Goal: Find contact information: Find contact information

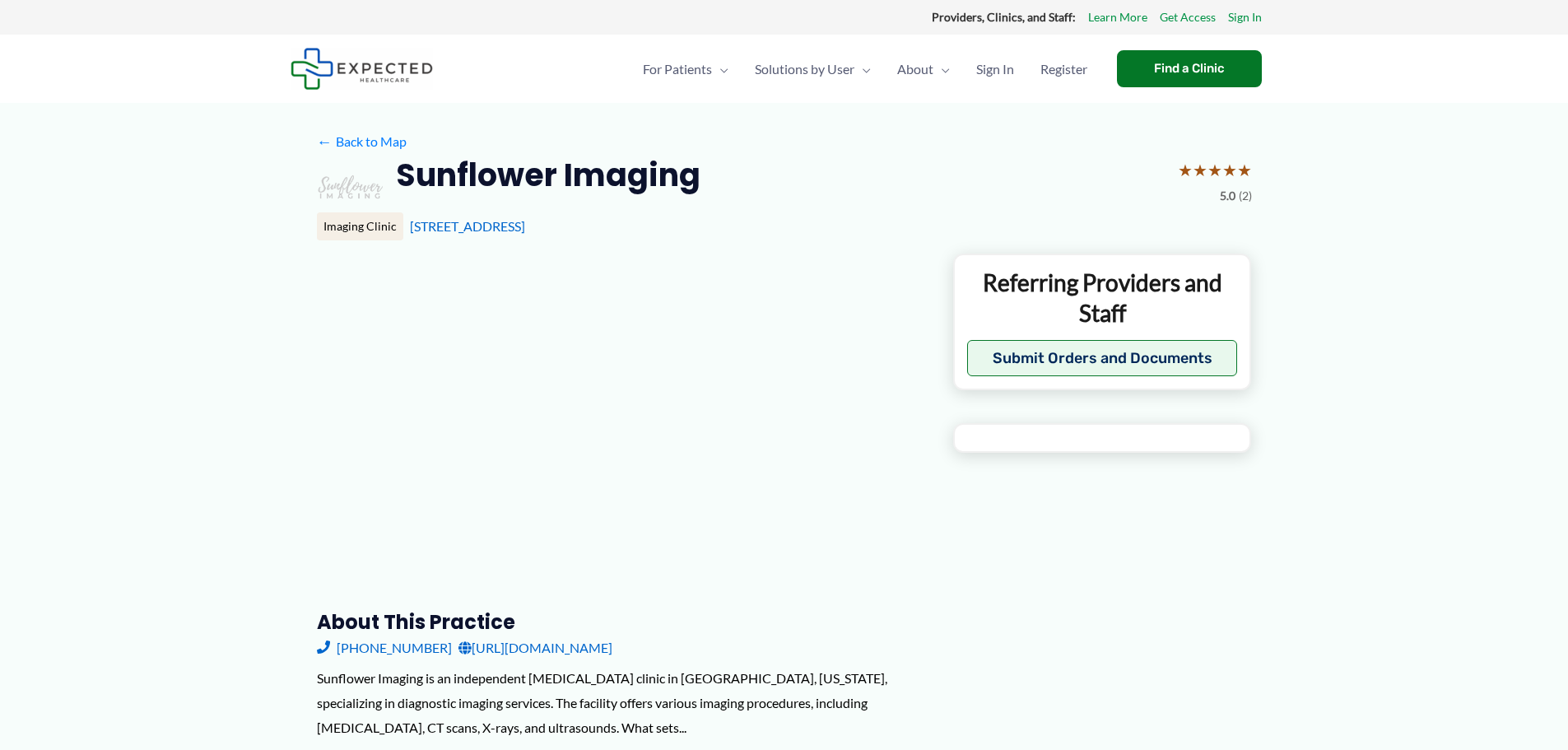
type input "**********"
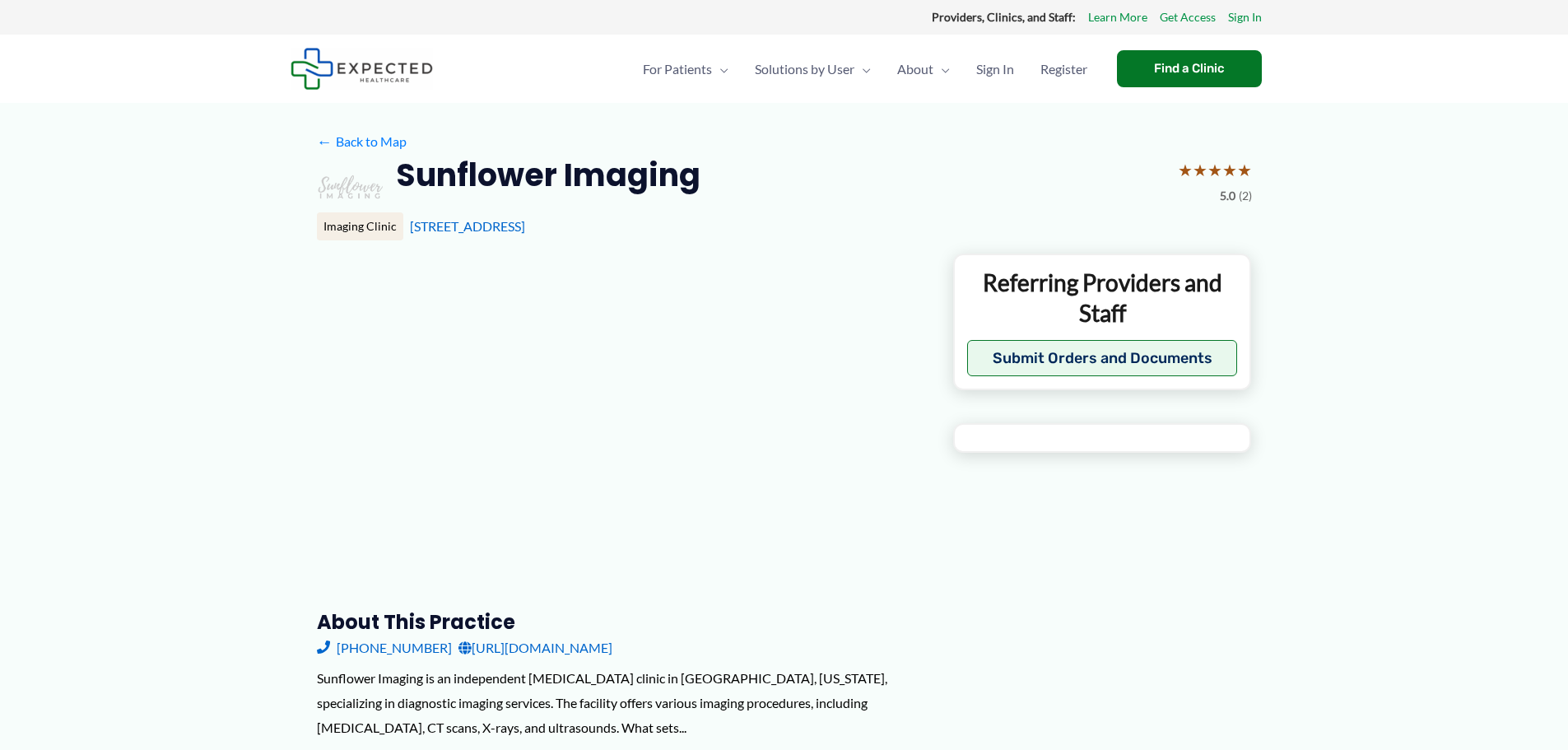
type input "**********"
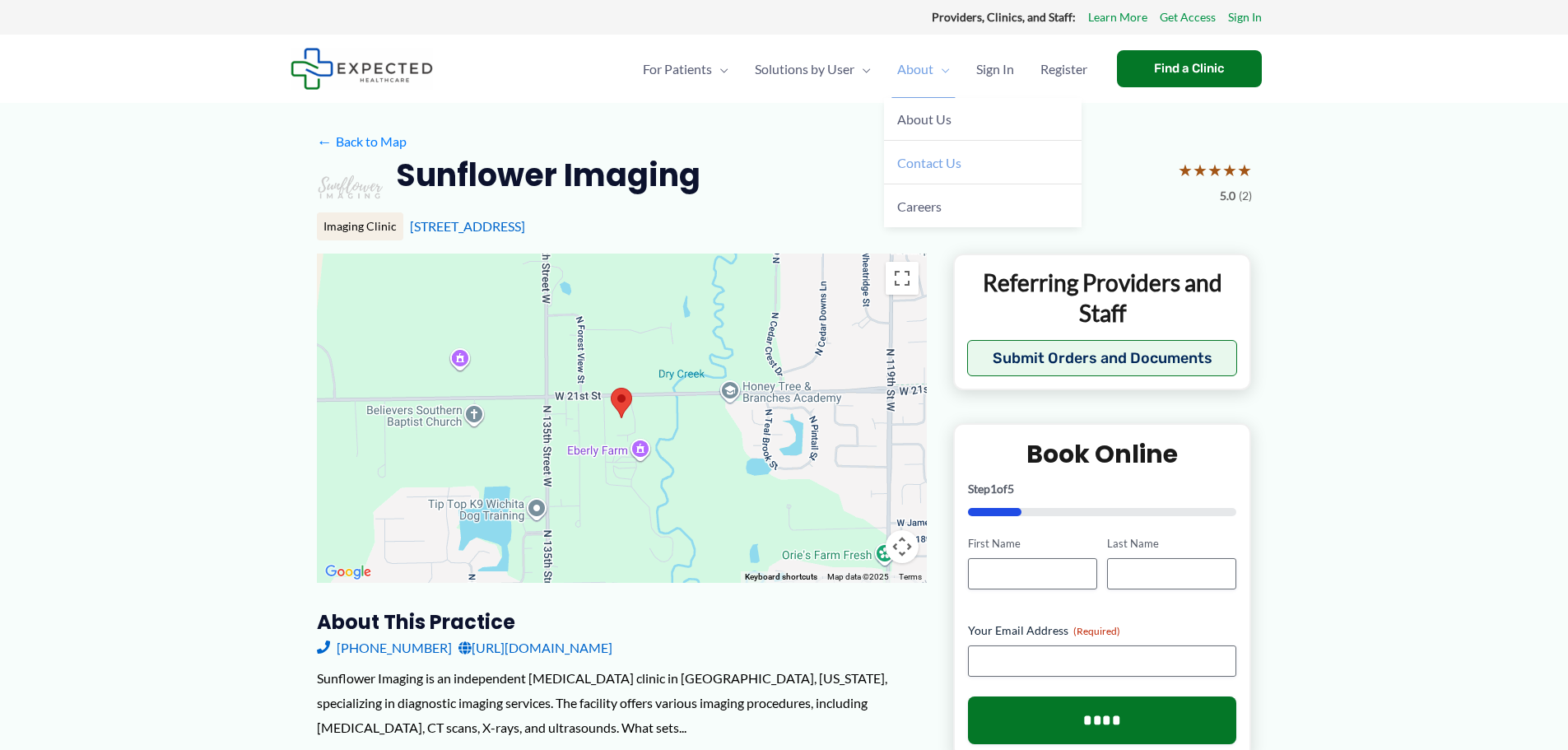
click at [929, 159] on span "Contact Us" at bounding box center [929, 162] width 64 height 16
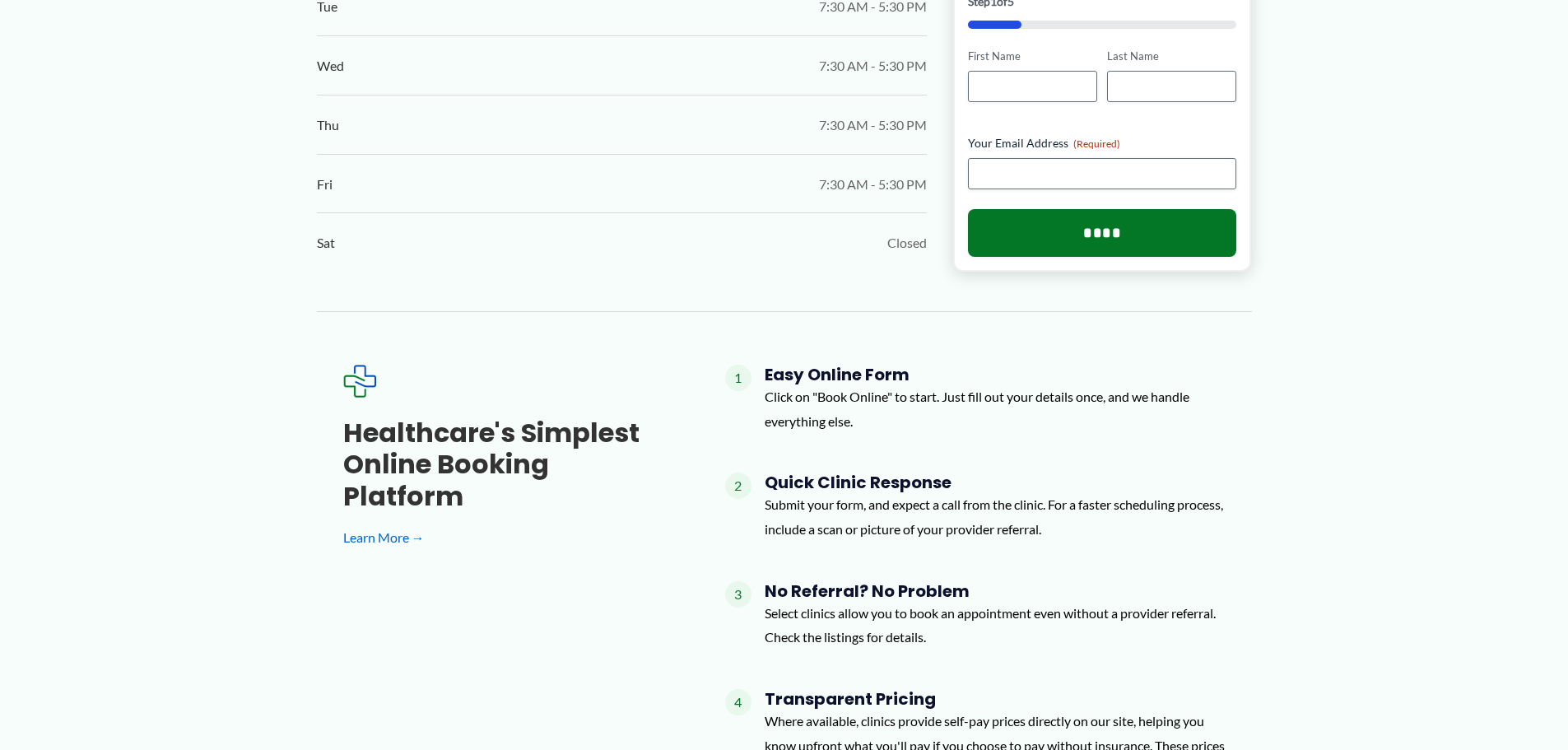
scroll to position [1153, 0]
